Goal: Transaction & Acquisition: Purchase product/service

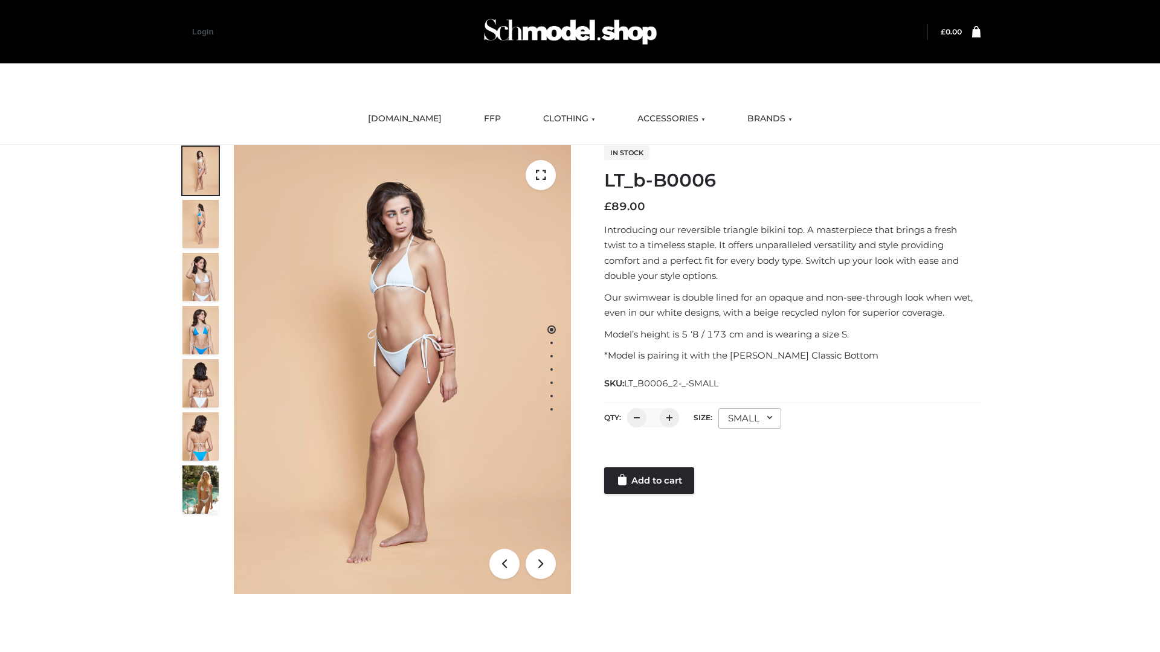
click at [650, 481] on link "Add to cart" at bounding box center [649, 480] width 90 height 27
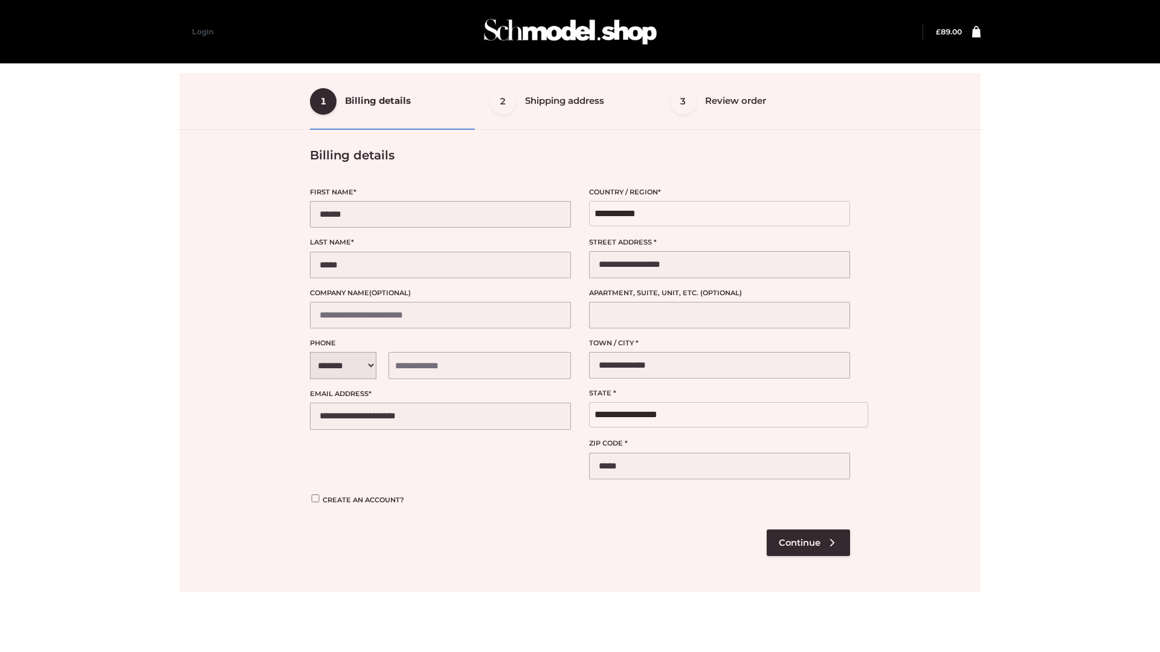
select select "**"
click at [807, 542] on div at bounding box center [579, 332] width 801 height 519
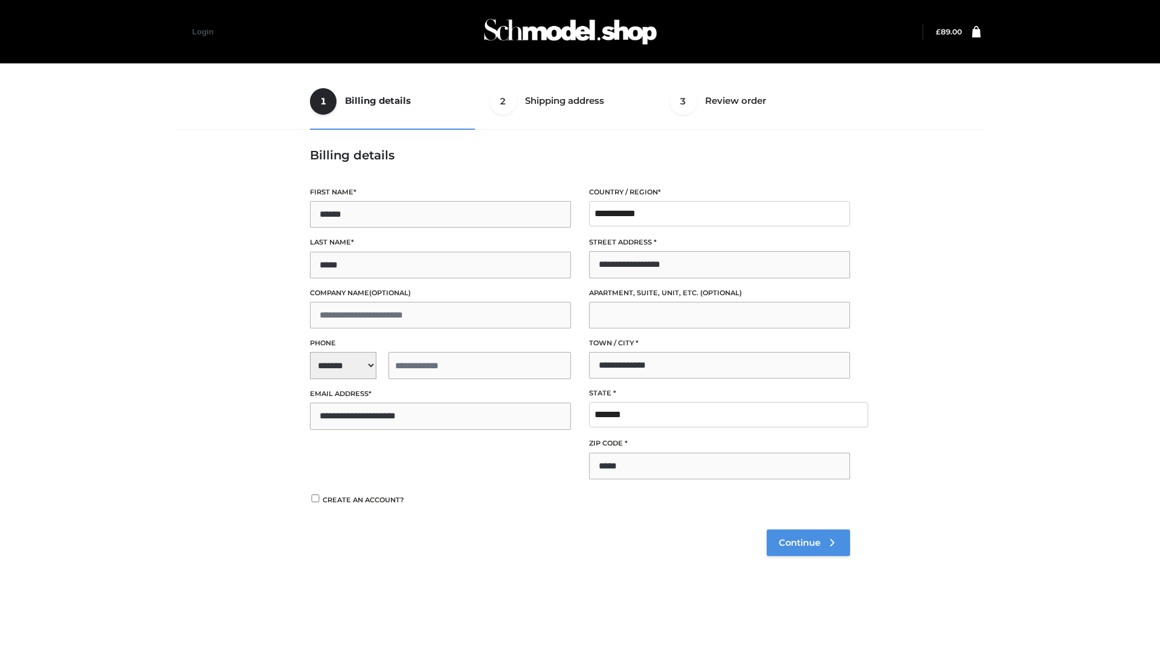
click at [807, 542] on span "Continue" at bounding box center [799, 542] width 42 height 11
click at [348, 509] on button "Place order" at bounding box center [349, 509] width 78 height 27
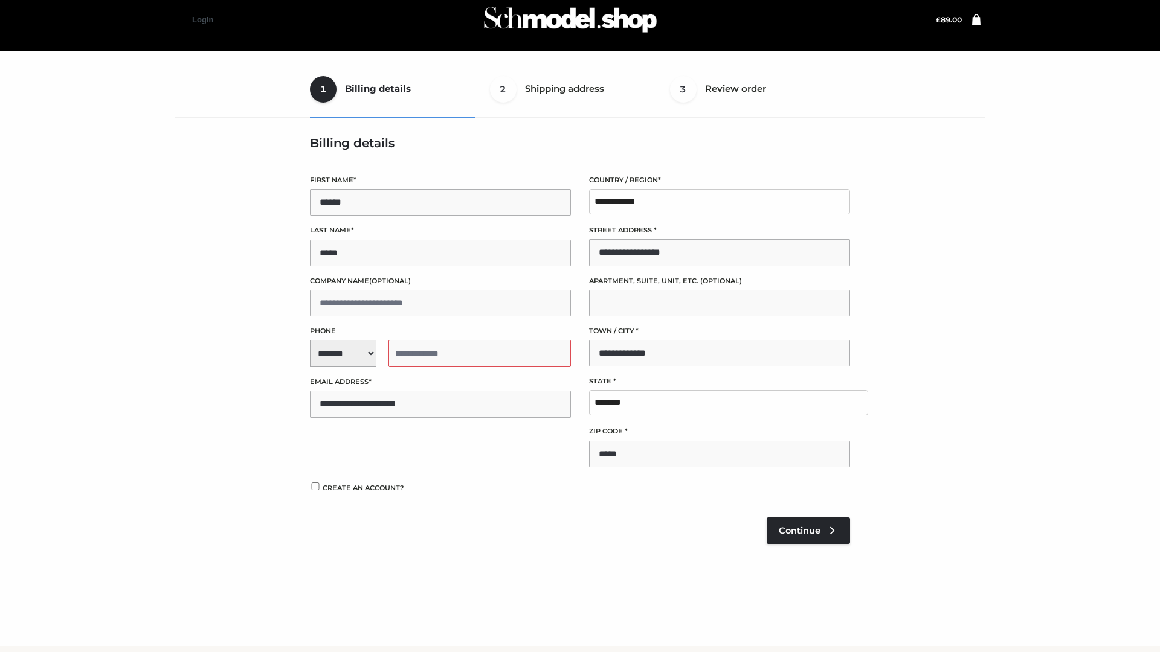
scroll to position [13, 0]
